Goal: Task Accomplishment & Management: Complete application form

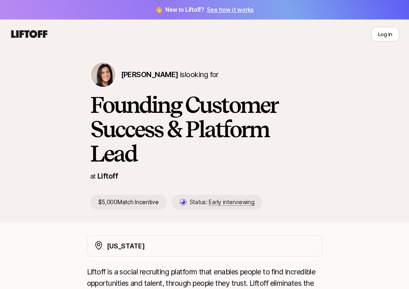
click at [370, 207] on div "Eleanor Morgan is looking for Founding Customer Success & Platform Lead at Lift…" at bounding box center [204, 136] width 409 height 174
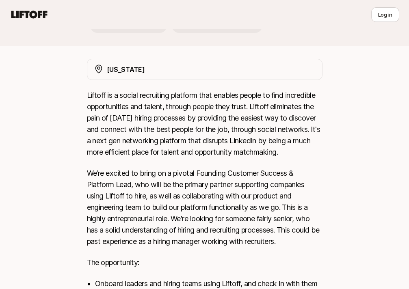
scroll to position [184, 0]
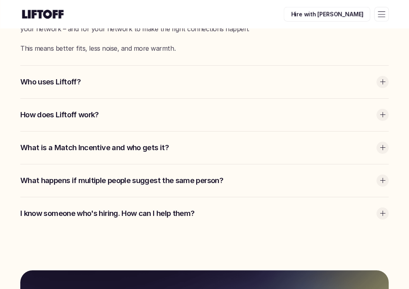
scroll to position [1418, 0]
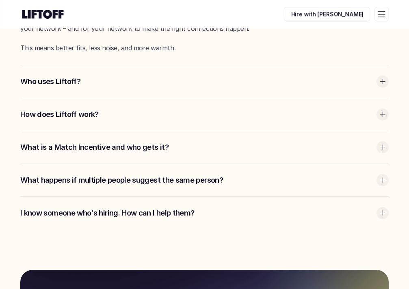
click at [221, 74] on div "Who uses Liftoff?" at bounding box center [204, 81] width 368 height 32
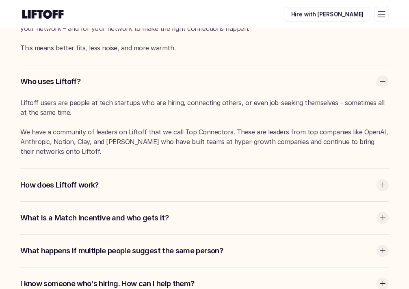
click at [379, 13] on div at bounding box center [381, 14] width 15 height 15
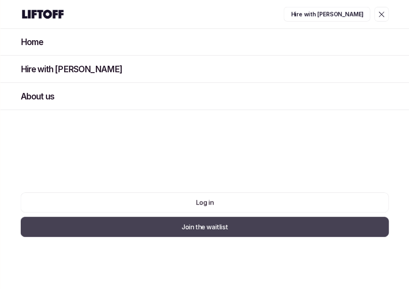
click at [200, 224] on p "Join the waitlist" at bounding box center [204, 227] width 46 height 10
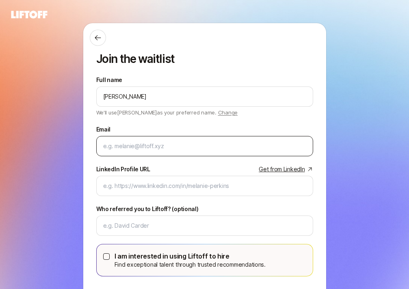
type input "Paige Benedum"
click at [127, 139] on div at bounding box center [204, 146] width 217 height 20
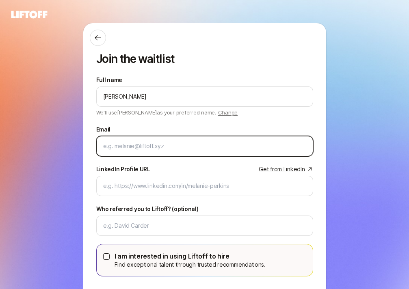
click at [117, 147] on input "Email" at bounding box center [204, 146] width 203 height 10
type input "paigeb0242@gmail.com"
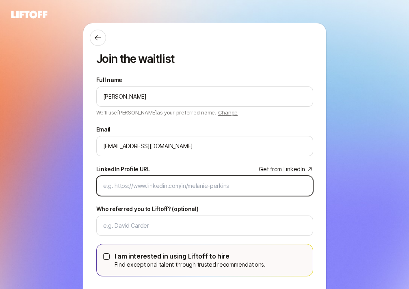
click at [140, 190] on input "LinkedIn Profile URL Get from LinkedIn" at bounding box center [204, 186] width 203 height 10
paste input "https://www.linkedin.com/in/paige-benedum/"
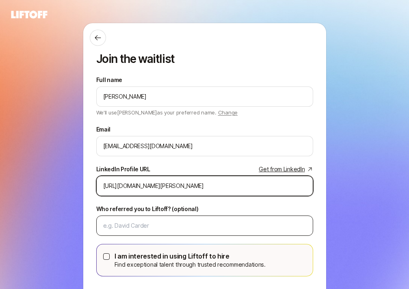
type input "https://www.linkedin.com/in/paige-benedum/"
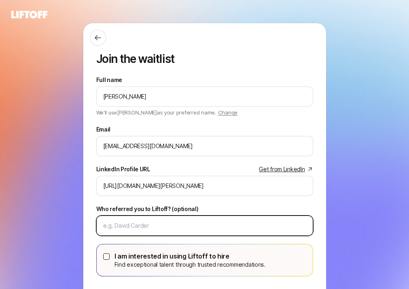
click at [142, 223] on input "Who referred you to Liftoff? (optional)" at bounding box center [204, 226] width 203 height 10
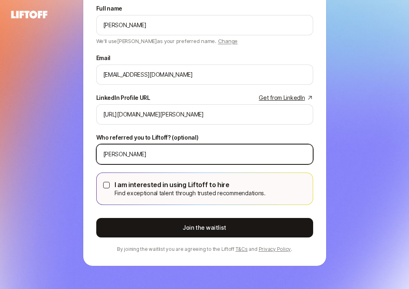
scroll to position [71, 0]
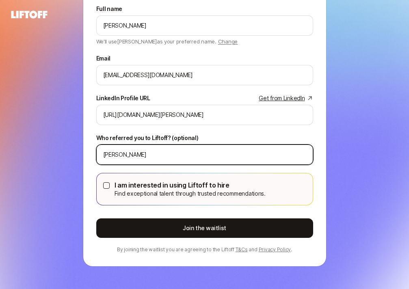
type input "Molly Graham"
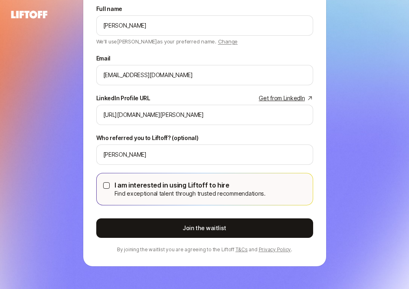
click at [104, 185] on button "I am interested in using Liftoff to hire Find exceptional talent through truste…" at bounding box center [106, 185] width 6 height 6
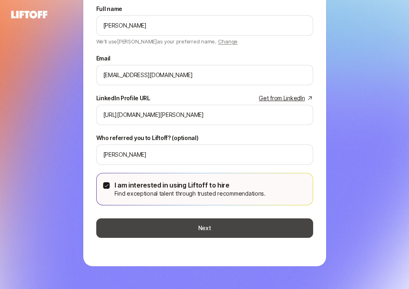
click at [211, 226] on button "Next" at bounding box center [204, 227] width 217 height 19
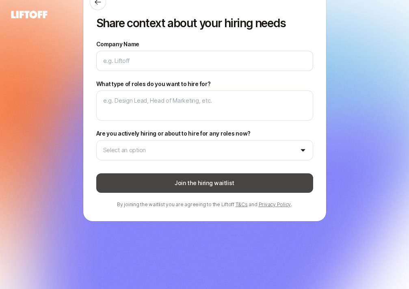
scroll to position [0, 0]
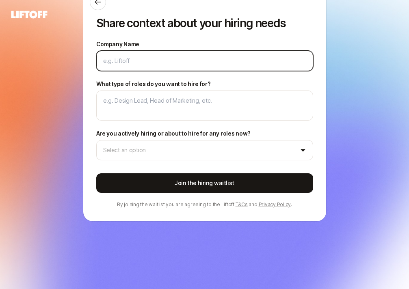
click at [135, 61] on input "Company Name" at bounding box center [204, 61] width 203 height 10
type textarea "x"
type input "X"
type textarea "x"
type input "Xe"
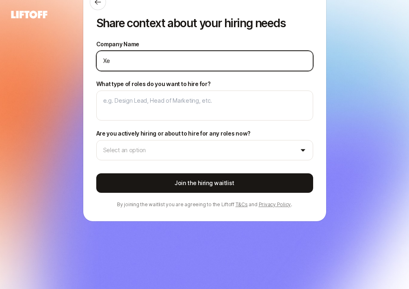
type textarea "x"
type input "Xer"
type textarea "x"
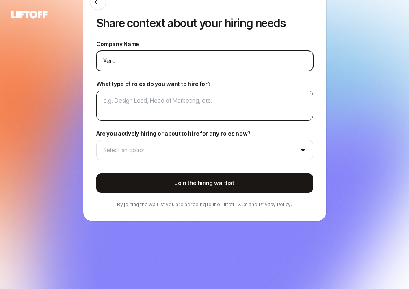
type input "Xero"
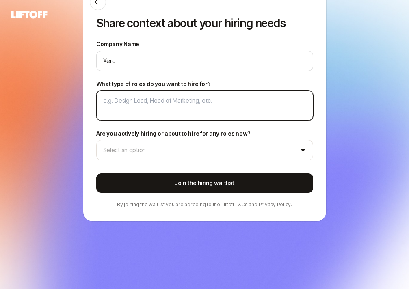
click at [144, 103] on textarea "What type of roles do you want to hire for?" at bounding box center [204, 105] width 217 height 30
type textarea "x"
type textarea "S"
type textarea "x"
type textarea "Sen"
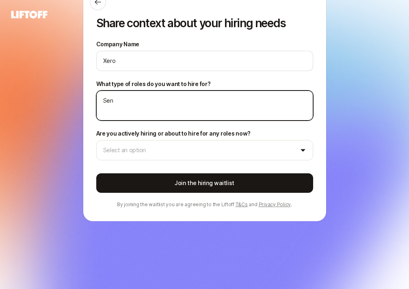
type textarea "x"
type textarea "Seni"
type textarea "x"
type textarea "Senio"
type textarea "x"
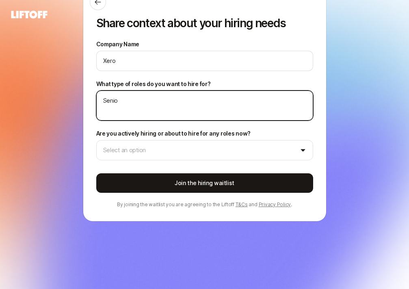
type textarea "Senior"
type textarea "x"
type textarea "Senior"
type textarea "x"
type textarea "Senior H"
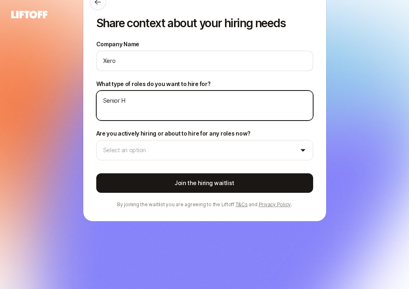
type textarea "x"
type textarea "Senior HR"
type textarea "x"
type textarea "Senior HR"
type textarea "x"
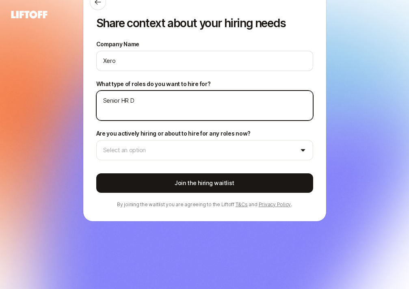
type textarea "Senior HR Da"
type textarea "x"
type textarea "Senior HR Dat"
type textarea "x"
type textarea "Senior HR Data"
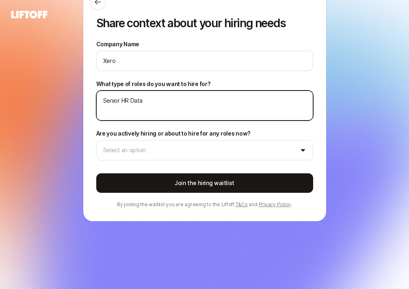
type textarea "x"
type textarea "Senior HR Data"
type textarea "x"
type textarea "Senior HR Data A"
type textarea "x"
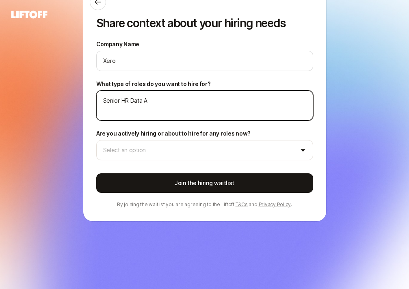
type textarea "Senior HR Data An"
type textarea "x"
type textarea "Senior HR Data Ana"
type textarea "x"
type textarea "Senior HR Data Anal"
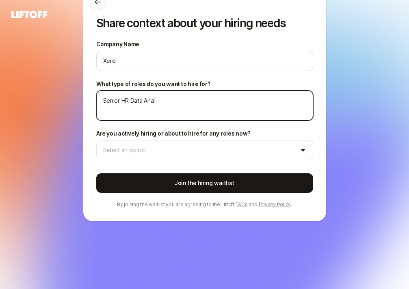
type textarea "x"
type textarea "Senior HR Data Analy"
type textarea "x"
type textarea "Senior HR Data Analyas"
type textarea "x"
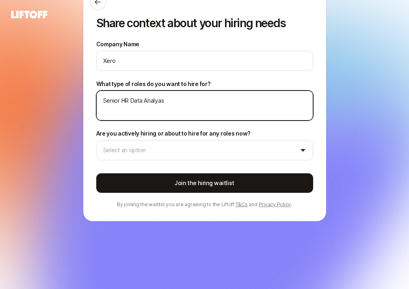
type textarea "Senior HR Data Analyast"
type textarea "x"
type textarea "Senior HR Data Analyas"
type textarea "x"
type textarea "Senior HR Data Analya"
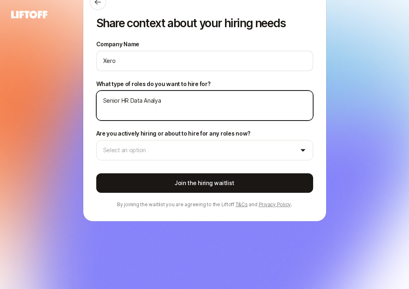
type textarea "x"
type textarea "Senior HR Data Analy"
type textarea "x"
type textarea "Senior HR Data Analys"
type textarea "x"
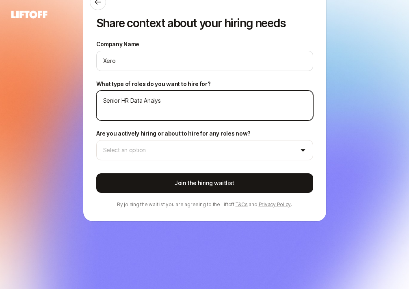
type textarea "Senior HR Data Analyst"
type textarea "x"
type textarea "Senior HR Data Analyst;"
type textarea "x"
type textarea "Senior HR Data Analyst;"
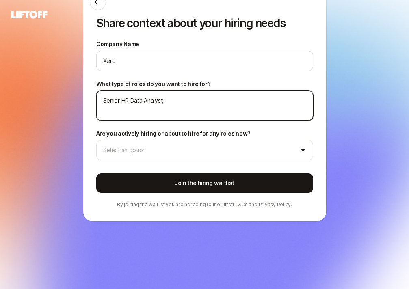
type textarea "x"
type textarea "Senior HR Data Analyst; H"
type textarea "x"
type textarea "Senior HR Data Analyst; HR"
type textarea "x"
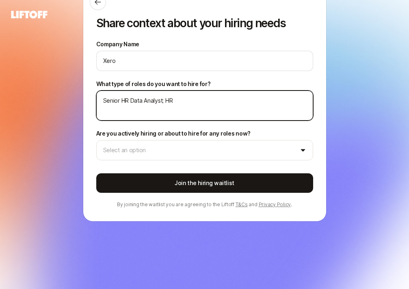
type textarea "Senior HR Data Analyst; HR"
type textarea "x"
type textarea "Senior HR Data Analyst; HR T"
type textarea "x"
type textarea "Senior HR Data Analyst; HR Tr"
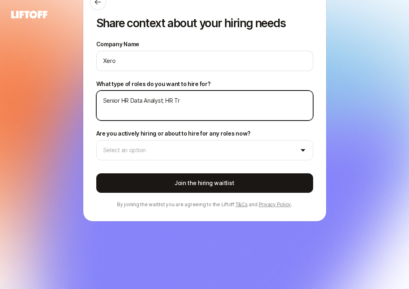
type textarea "x"
type textarea "Senior HR Data Analyst; HR Tra"
type textarea "x"
type textarea "Senior HR Data Analyst; HR Tran"
type textarea "x"
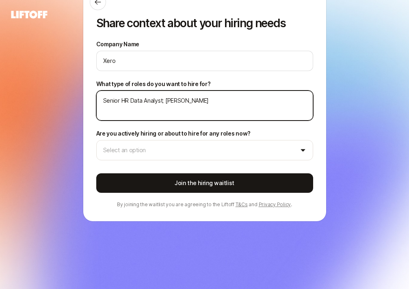
type textarea "Senior HR Data Analyst; HR Trans"
type textarea "x"
type textarea "Senior HR Data Analyst; HR Transf"
type textarea "x"
type textarea "Senior HR Data Analyst; HR Transfo"
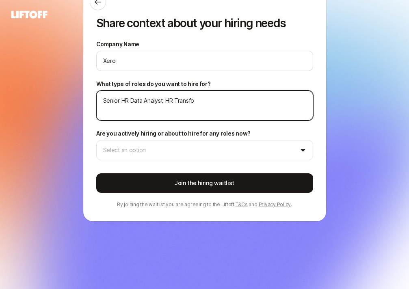
type textarea "x"
type textarea "Senior HR Data Analyst; HR Transfor"
type textarea "x"
type textarea "Senior HR Data Analyst; HR Transform"
type textarea "x"
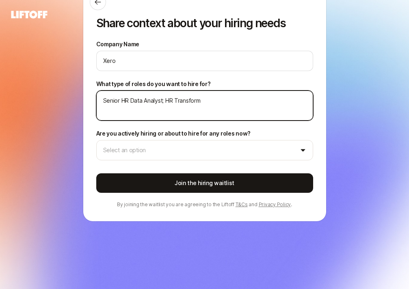
type textarea "Senior HR Data Analyst; HR Transforma"
type textarea "x"
type textarea "Senior HR Data Analyst; HR Transformat"
type textarea "x"
type textarea "Senior HR Data Analyst; HR Transformati"
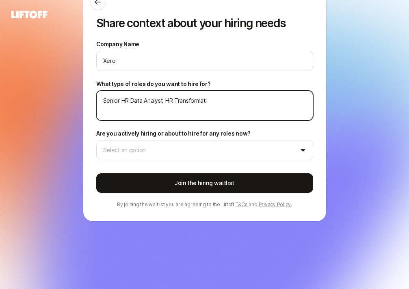
type textarea "x"
type textarea "Senior HR Data Analyst; HR Transformatio"
type textarea "x"
type textarea "Senior HR Data Analyst; HR Transformation"
type textarea "x"
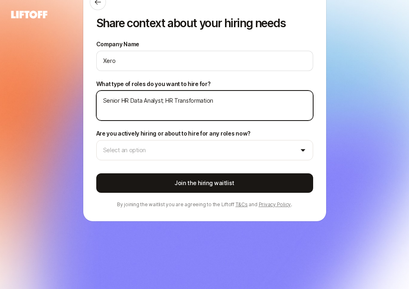
type textarea "Senior HR Data Analyst; HR Transformation;"
type textarea "x"
type textarea "Senior HR Data Analyst; HR Transformation;"
type textarea "x"
type textarea "Senior HR Data Analyst; HR Transformation; H"
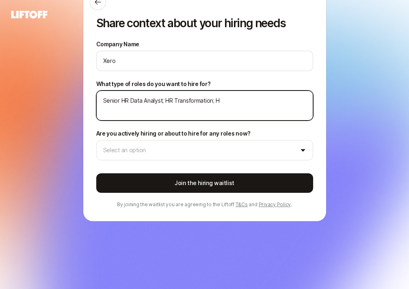
type textarea "x"
type textarea "Senior HR Data Analyst; HR Transformation; HR"
type textarea "x"
type textarea "Senior HR Data Analyst; HR Transformation; HR"
type textarea "x"
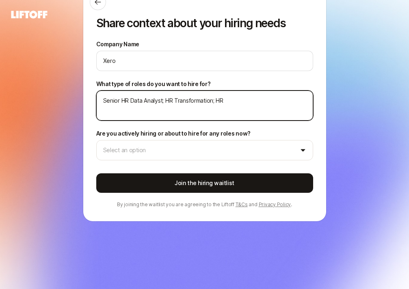
type textarea "Senior HR Data Analyst; HR Transformation; HR P"
type textarea "x"
type textarea "Senior HR Data Analyst; HR Transformation; HR Pr"
type textarea "x"
type textarea "Senior HR Data Analyst; HR Transformation; HR Pro"
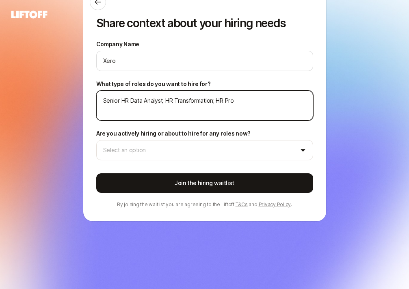
type textarea "x"
type textarea "Senior HR Data Analyst; HR Transformation; HR Proc"
type textarea "x"
type textarea "Senior HR Data Analyst; HR Transformation; HR Proce"
type textarea "x"
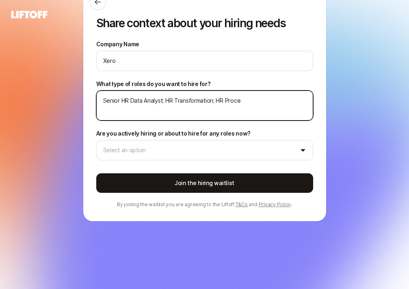
type textarea "Senior HR Data Analyst; HR Transformation; HR Proces"
type textarea "x"
type textarea "Senior HR Data Analyst; HR Transformation; HR Process"
type textarea "x"
type textarea "Senior HR Data Analyst; HR Transformation; HR Process"
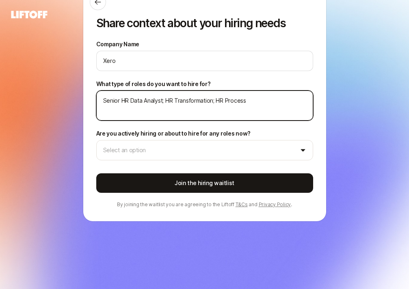
type textarea "x"
type textarea "Senior HR Data Analyst; HR Transformation; HR Process I"
type textarea "x"
type textarea "Senior HR Data Analyst; HR Transformation; HR Process Im"
type textarea "x"
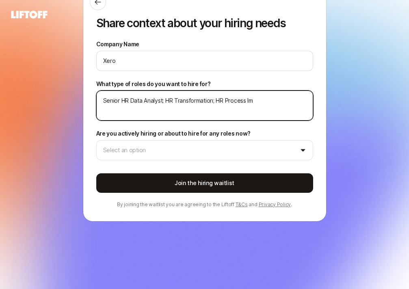
type textarea "Senior HR Data Analyst; HR Transformation; HR Process Imp"
type textarea "x"
type textarea "Senior HR Data Analyst; HR Transformation; HR Process Impr"
type textarea "x"
type textarea "Senior HR Data Analyst; HR Transformation; HR Process Impro"
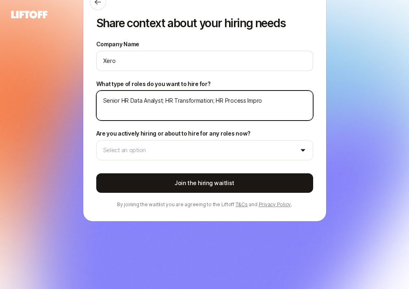
type textarea "x"
type textarea "Senior HR Data Analyst; HR Transformation; HR Process Improv"
type textarea "x"
type textarea "Senior HR Data Analyst; HR Transformation; HR Process Improve"
type textarea "x"
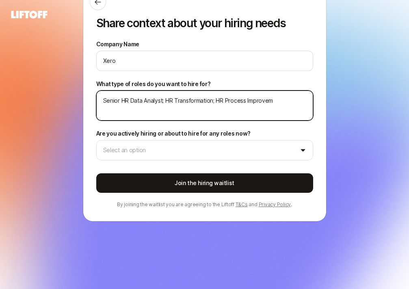
type textarea "Senior HR Data Analyst; HR Transformation; HR Process Improveme"
type textarea "x"
type textarea "Senior HR Data Analyst; HR Transformation; HR Process Improvement"
type textarea "x"
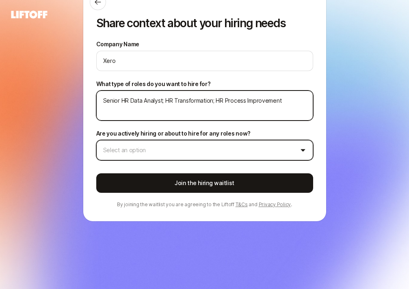
type textarea "Senior HR Data Analyst; HR Transformation; HR Process Improvement"
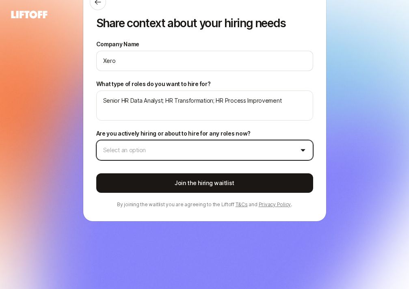
click at [145, 150] on html "Log in Log in Share context about your hiring needs Company Name Xero What type…" at bounding box center [204, 144] width 409 height 289
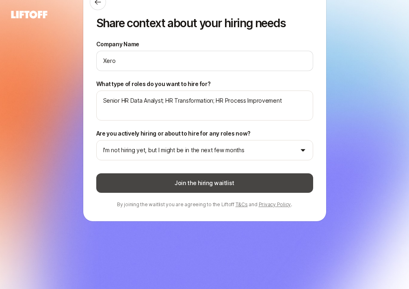
click at [200, 183] on button "Join the hiring waitlist" at bounding box center [204, 182] width 217 height 19
type textarea "x"
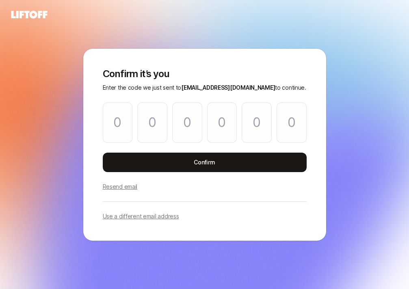
type input "7"
type input "0"
type input "3"
type input "8"
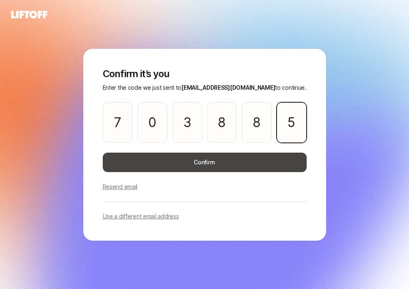
type input "5"
click at [215, 155] on button "Confirm" at bounding box center [205, 162] width 204 height 19
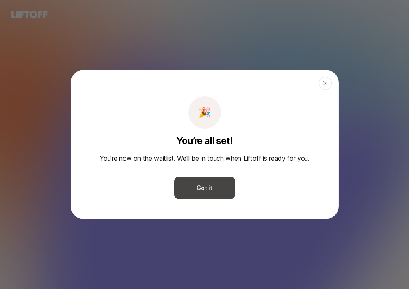
click at [214, 183] on button "Got it" at bounding box center [204, 187] width 61 height 23
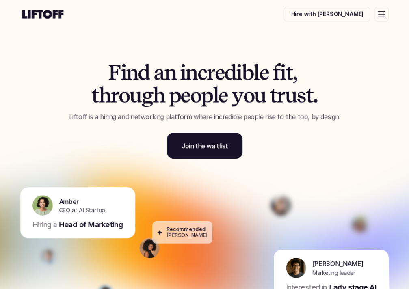
click at [382, 18] on div at bounding box center [381, 14] width 15 height 15
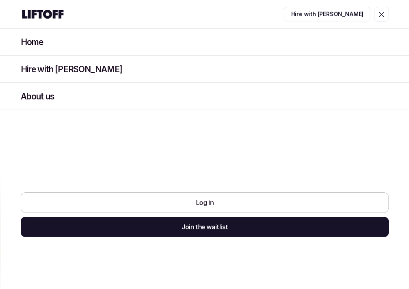
click at [194, 199] on link "Log in" at bounding box center [204, 202] width 368 height 20
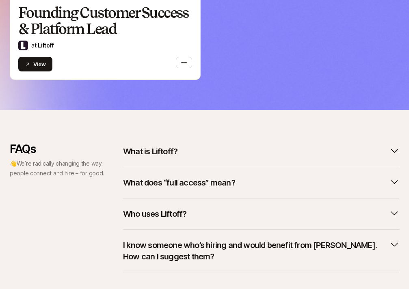
scroll to position [388, 0]
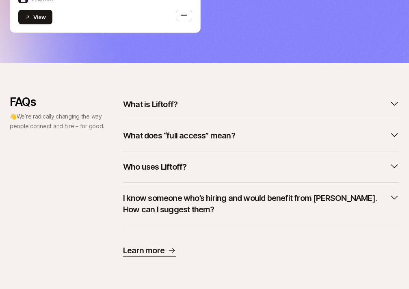
click at [202, 135] on p "What does “full access” mean?" at bounding box center [179, 135] width 112 height 11
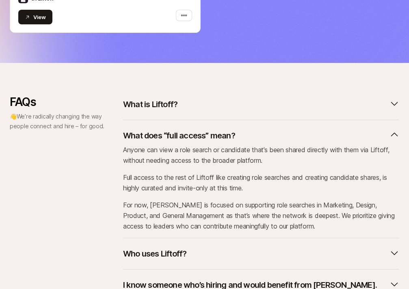
click at [202, 135] on p "What does “full access” mean?" at bounding box center [179, 135] width 112 height 11
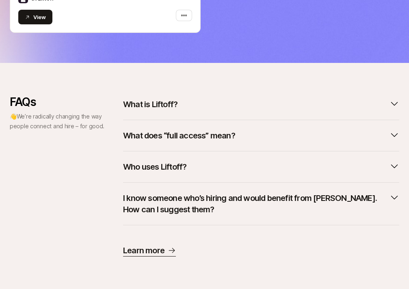
click at [199, 201] on p "I know someone who’s hiring and would benefit from Liftoff. How can I suggest t…" at bounding box center [254, 203] width 263 height 23
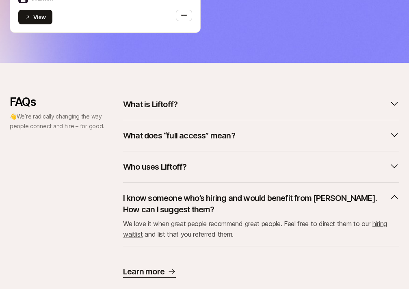
click at [154, 269] on p "Learn more" at bounding box center [143, 271] width 41 height 11
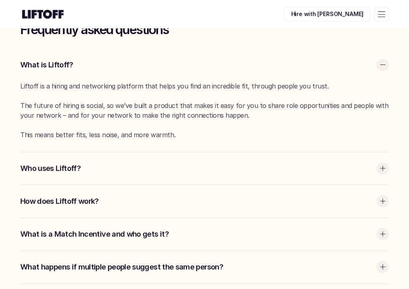
scroll to position [1362, 0]
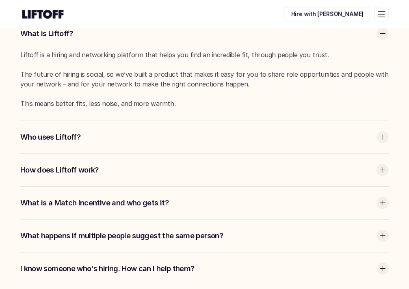
click at [150, 198] on p "What is a Match Incentive and who gets it?" at bounding box center [196, 203] width 352 height 11
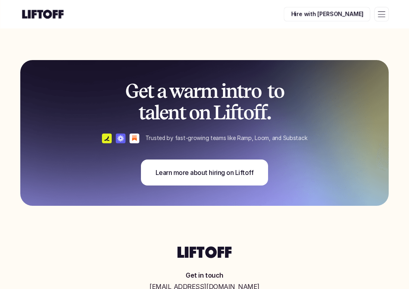
scroll to position [1872, 0]
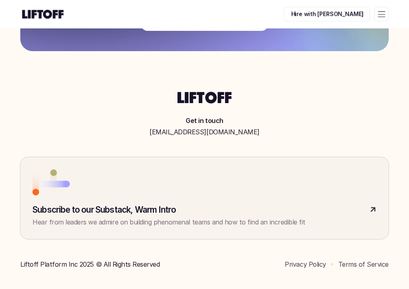
click at [150, 198] on link at bounding box center [204, 198] width 368 height 82
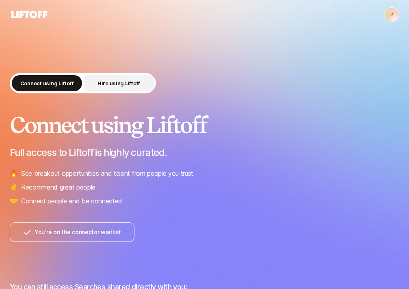
click at [120, 84] on p "Hire using Liftoff" at bounding box center [118, 83] width 43 height 8
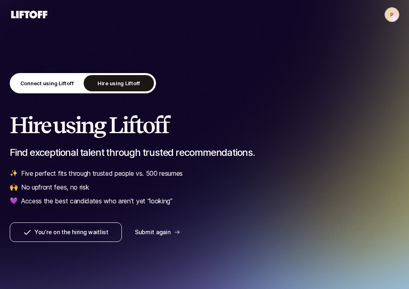
click at [389, 15] on html "P P Connect using Liftoff Hire using Liftoff Hire using Liftoff Find exceptiona…" at bounding box center [204, 144] width 409 height 289
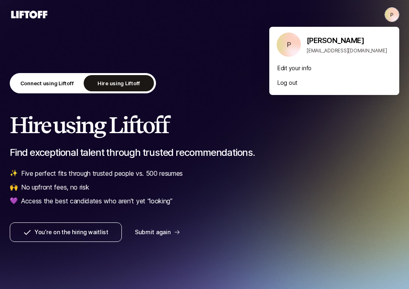
click at [389, 15] on html "P P Connect using Liftoff Hire using Liftoff Hire using Liftoff Find exceptiona…" at bounding box center [204, 144] width 409 height 289
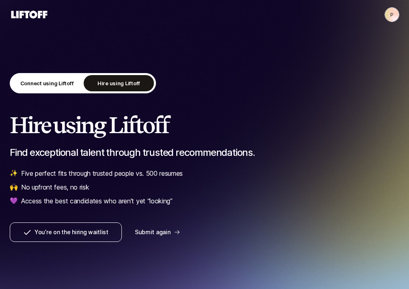
scroll to position [253, 0]
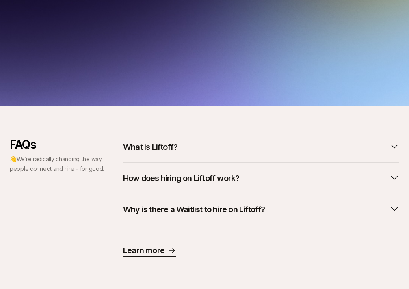
click at [219, 174] on p "How does hiring on Liftoff work?" at bounding box center [181, 177] width 116 height 11
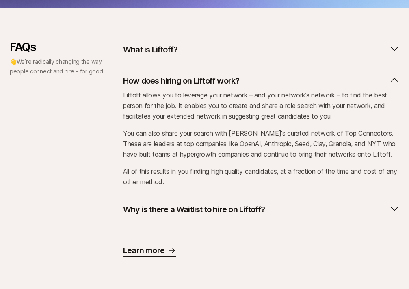
scroll to position [350, 0]
click at [221, 214] on p "Why is there a Waitlist to hire on Liftoff?" at bounding box center [194, 209] width 142 height 11
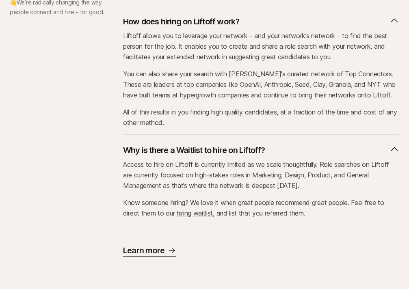
scroll to position [410, 0]
click at [155, 245] on p "Learn more" at bounding box center [143, 250] width 41 height 11
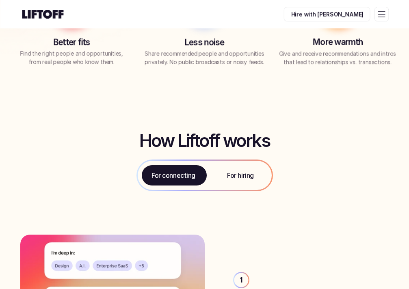
scroll to position [187, 0]
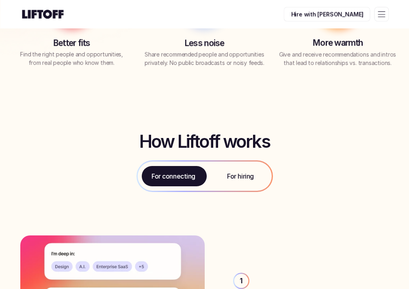
click at [239, 178] on p "For hiring" at bounding box center [240, 176] width 26 height 10
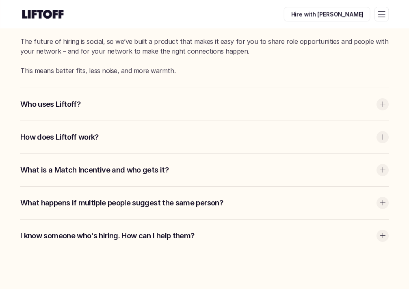
scroll to position [1380, 0]
click at [252, 202] on p "What happens if multiple people suggest the same person?" at bounding box center [196, 203] width 352 height 11
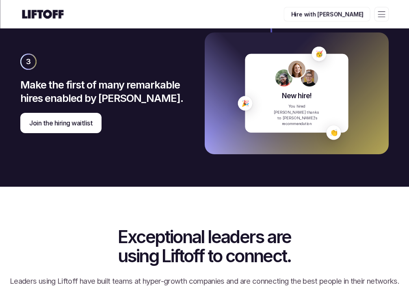
scroll to position [865, 0]
